Goal: Information Seeking & Learning: Learn about a topic

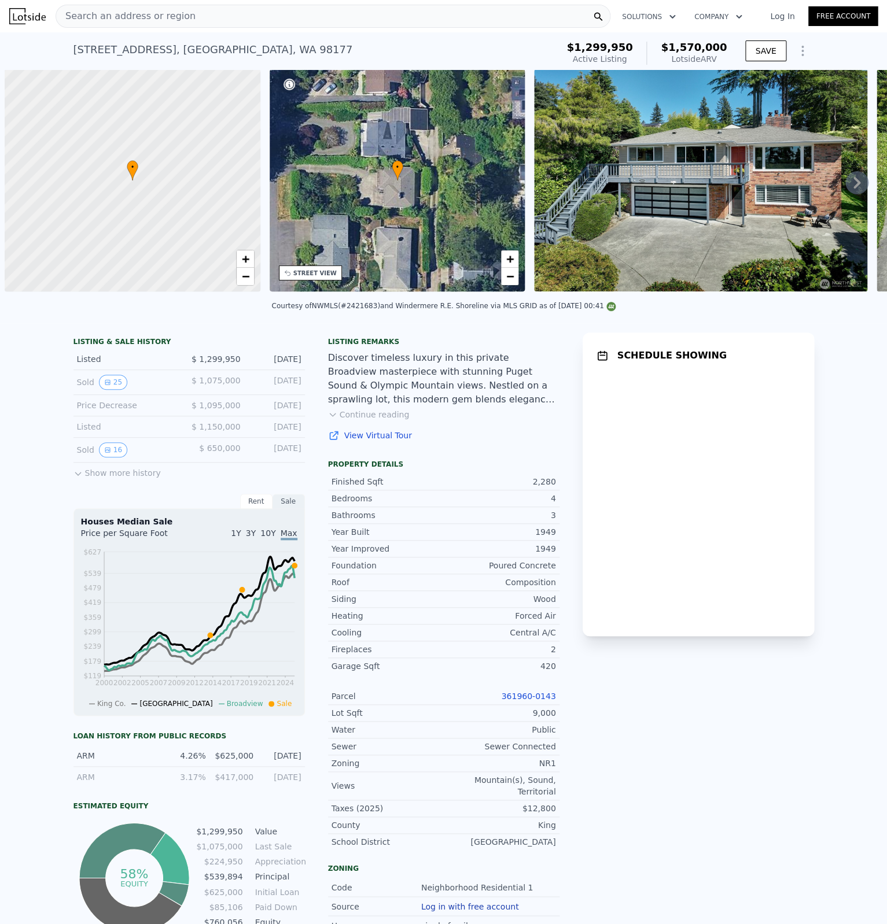
scroll to position [0, 5]
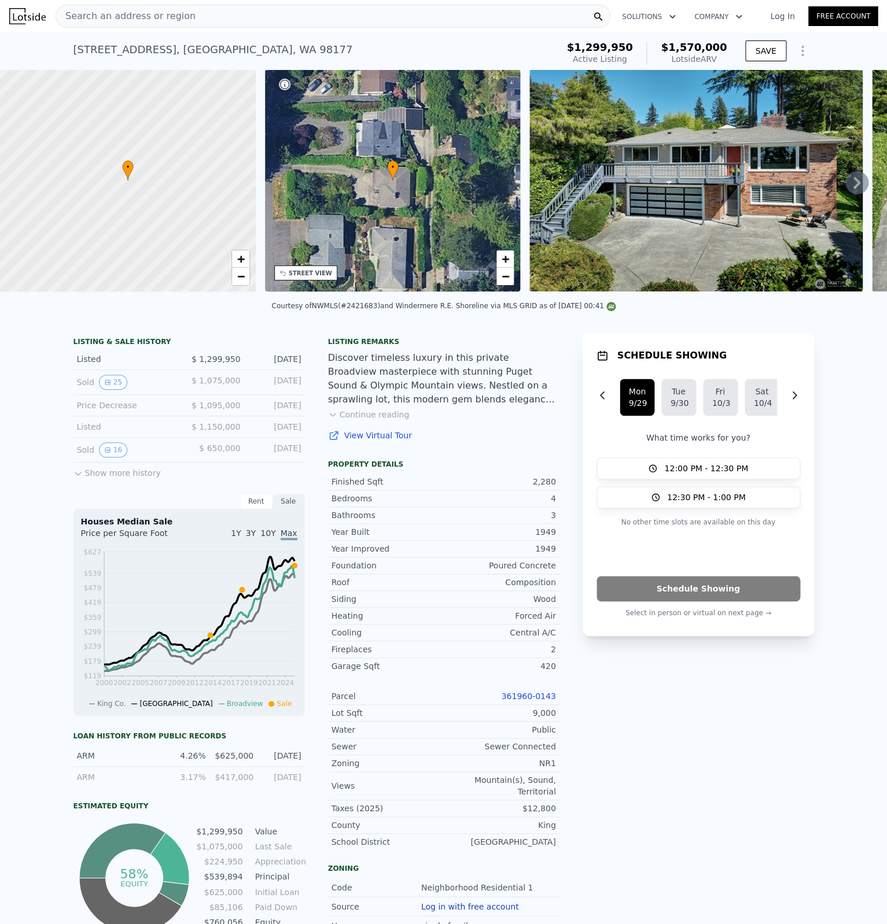
click at [186, 19] on div "Search an address or region" at bounding box center [333, 16] width 555 height 23
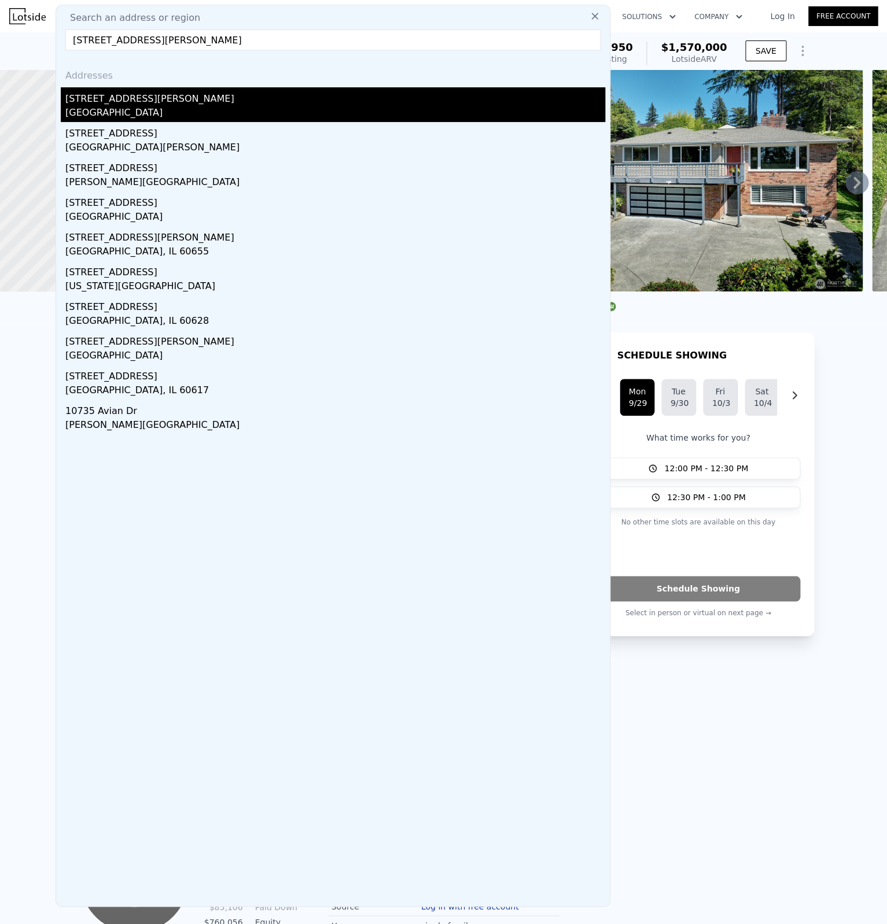
type input "[STREET_ADDRESS][PERSON_NAME]"
click at [173, 88] on div "[STREET_ADDRESS][PERSON_NAME]" at bounding box center [335, 96] width 540 height 19
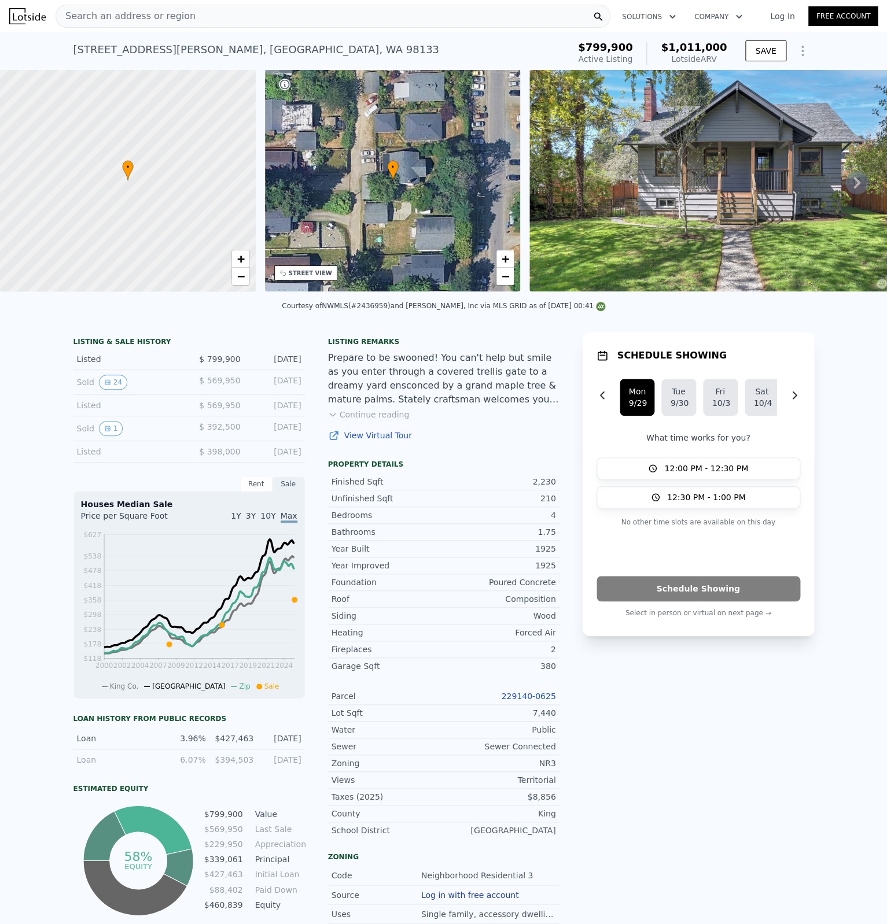
click at [198, 13] on div "Search an address or region" at bounding box center [333, 16] width 555 height 23
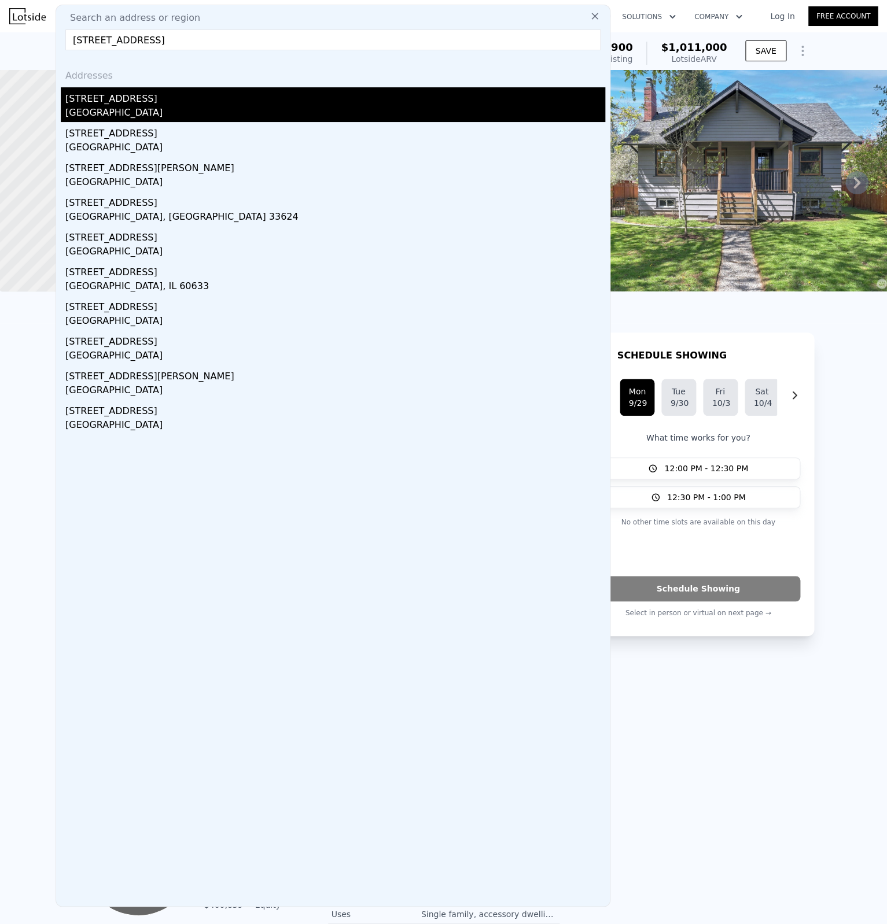
type input "[STREET_ADDRESS]"
click at [157, 117] on div "[GEOGRAPHIC_DATA]" at bounding box center [335, 114] width 540 height 16
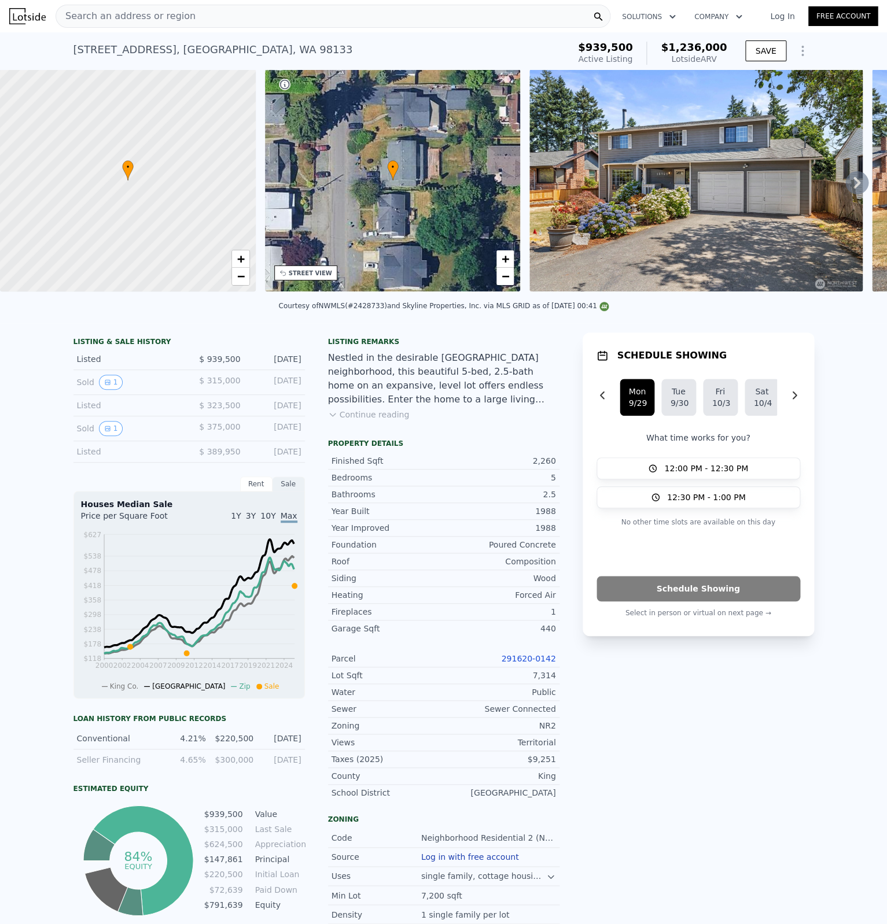
click at [799, 48] on icon "Show Options" at bounding box center [802, 51] width 14 height 14
click at [769, 75] on div "Edit Structure" at bounding box center [749, 80] width 130 height 23
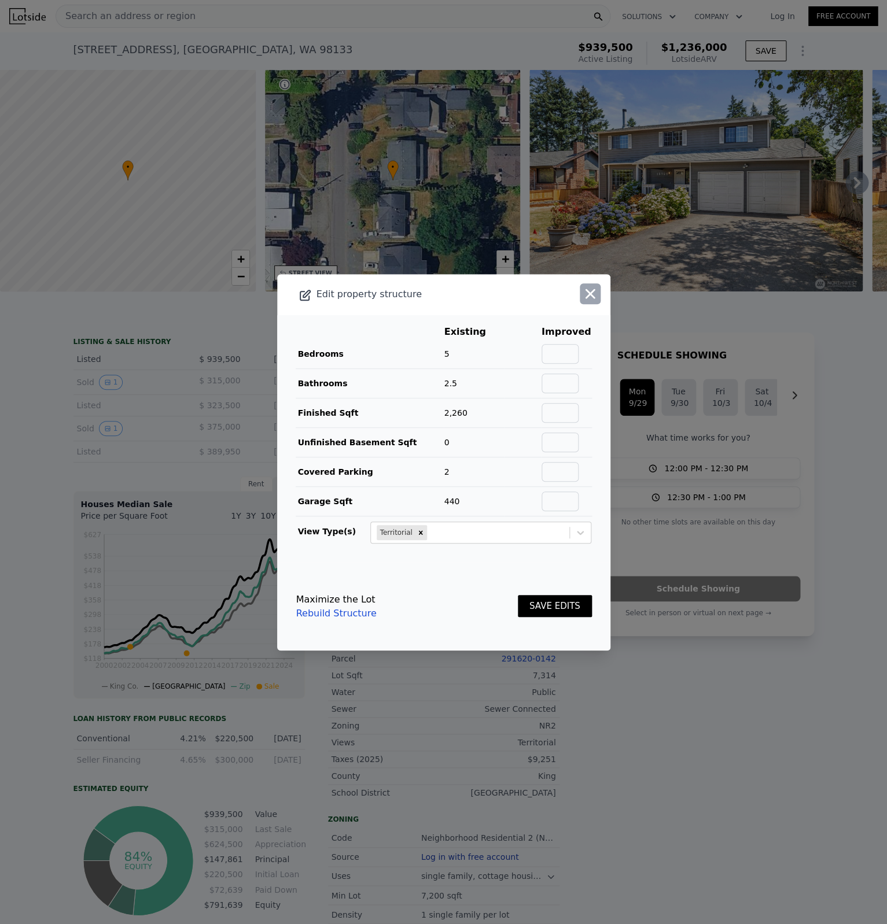
click at [591, 286] on icon "button" at bounding box center [590, 294] width 16 height 16
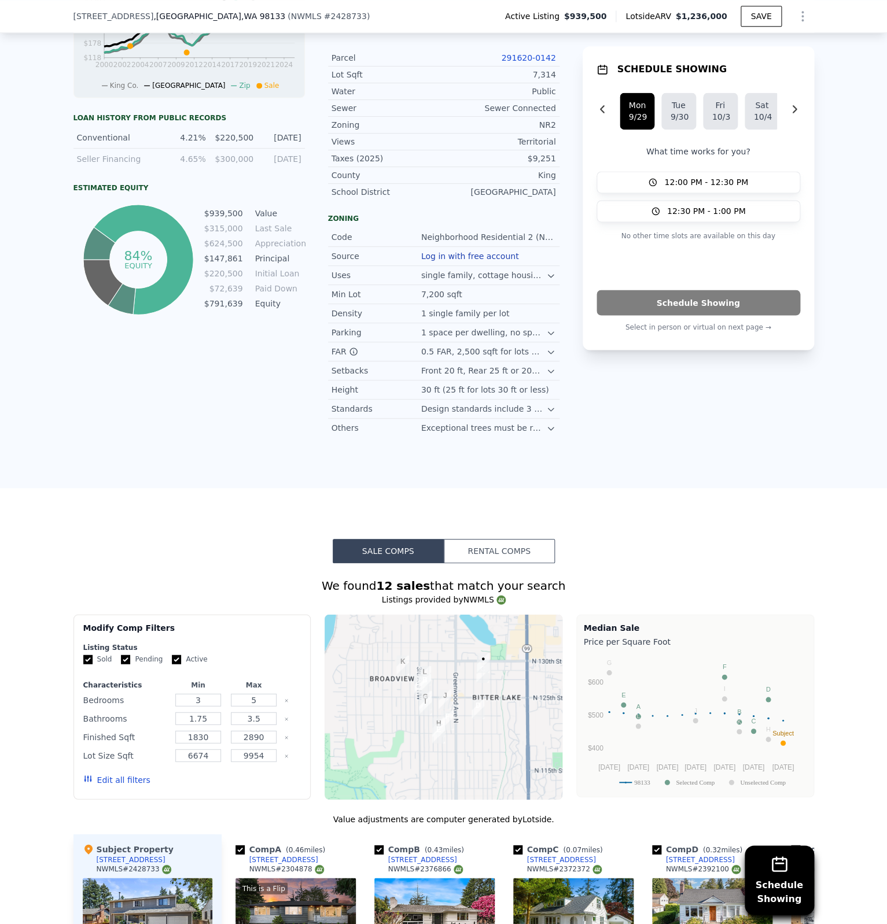
scroll to position [1123, 0]
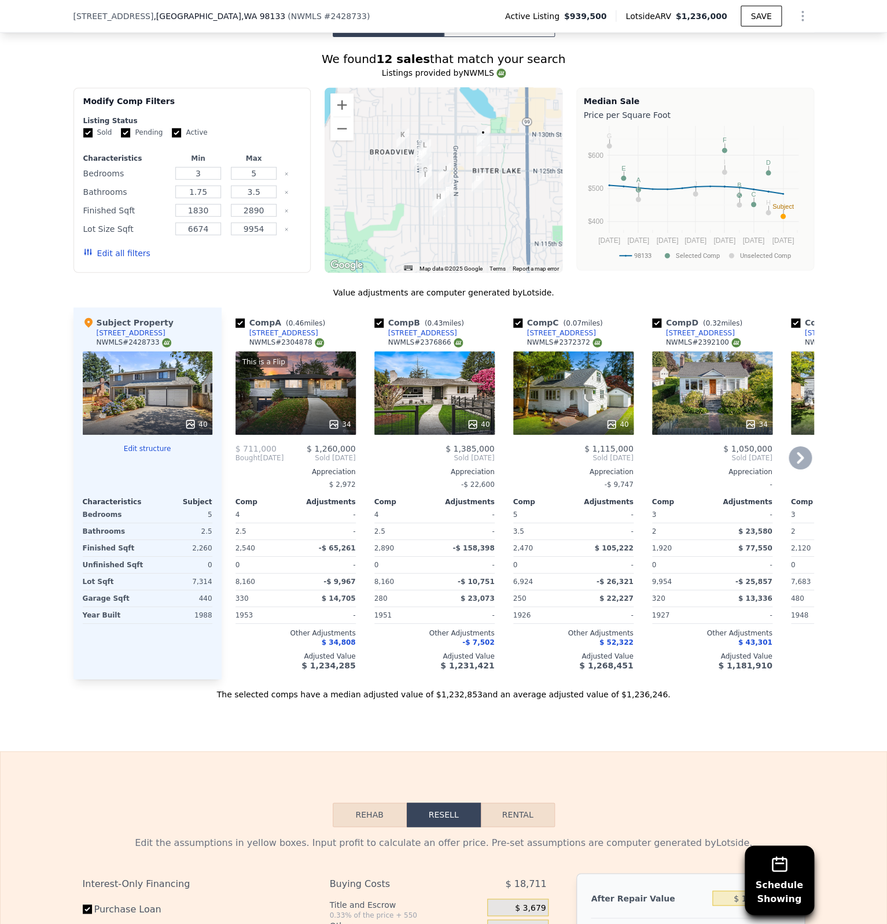
click at [339, 422] on icon at bounding box center [334, 425] width 12 height 12
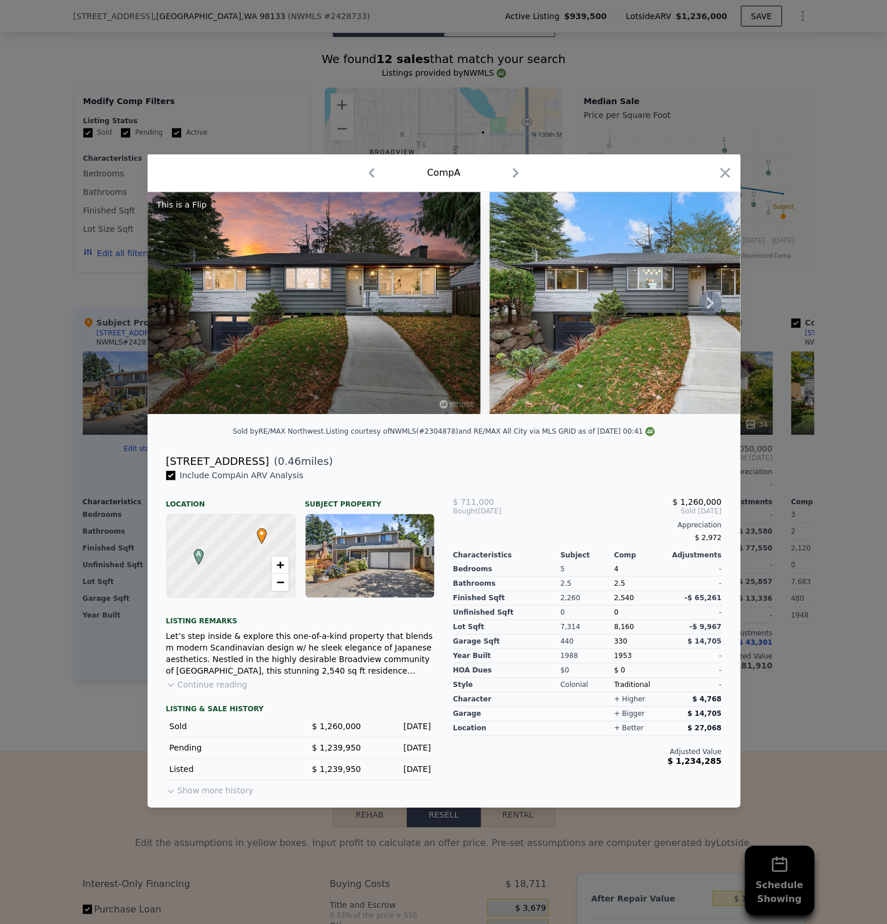
click at [703, 304] on icon at bounding box center [709, 302] width 23 height 23
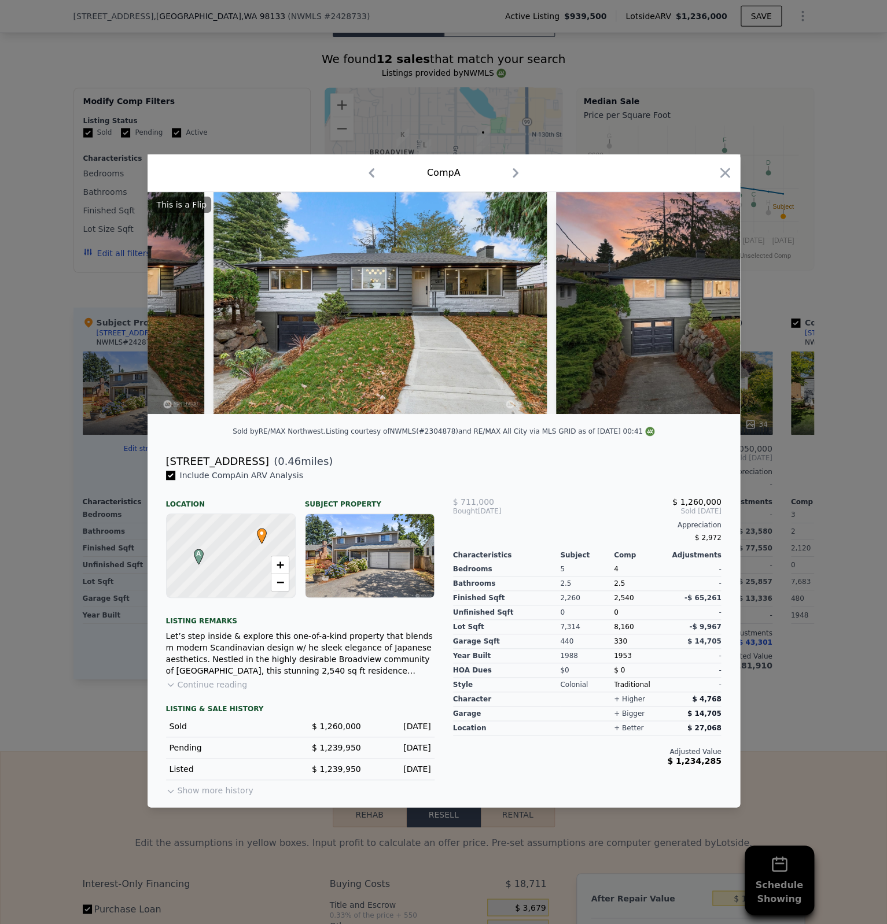
scroll to position [0, 278]
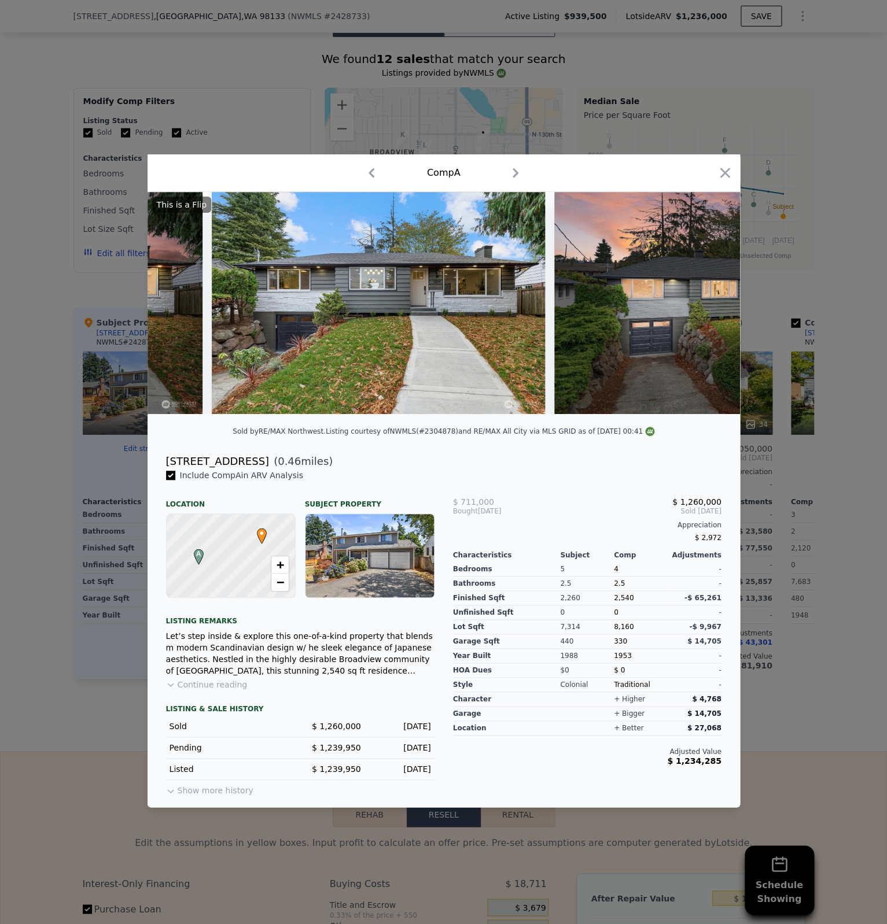
click at [707, 303] on div "This is a Flip" at bounding box center [443, 303] width 592 height 222
click at [769, 343] on div at bounding box center [443, 462] width 887 height 924
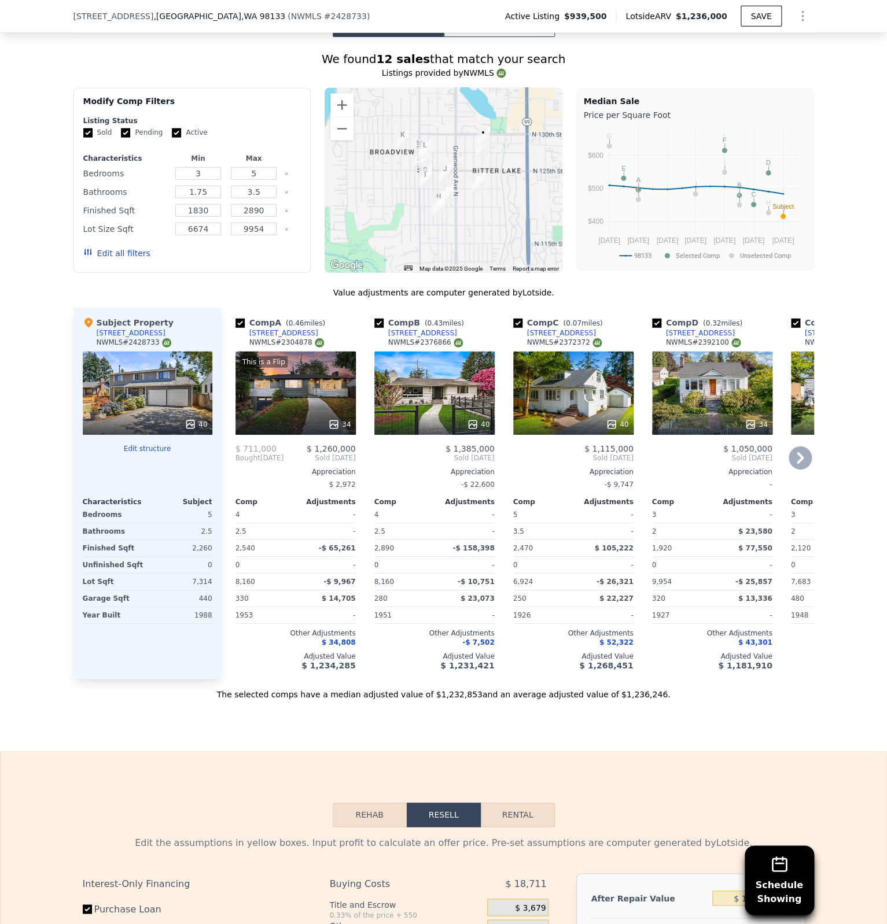
click at [797, 456] on icon at bounding box center [799, 457] width 23 height 23
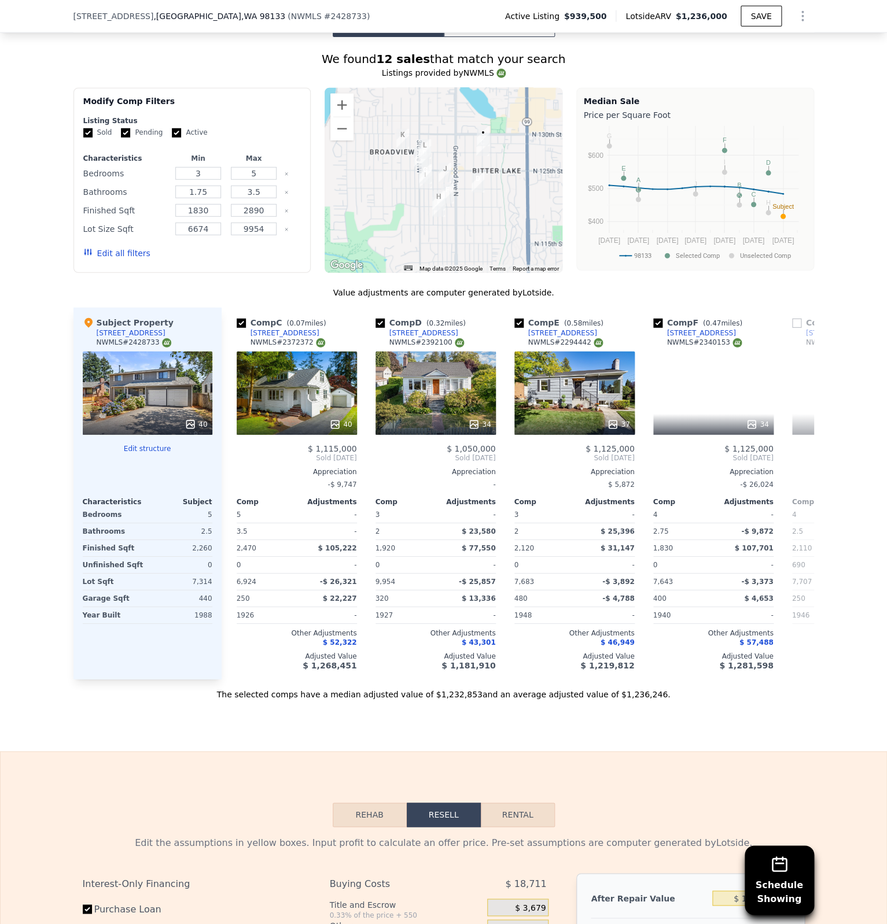
scroll to position [0, 278]
